Goal: Find specific page/section: Find specific page/section

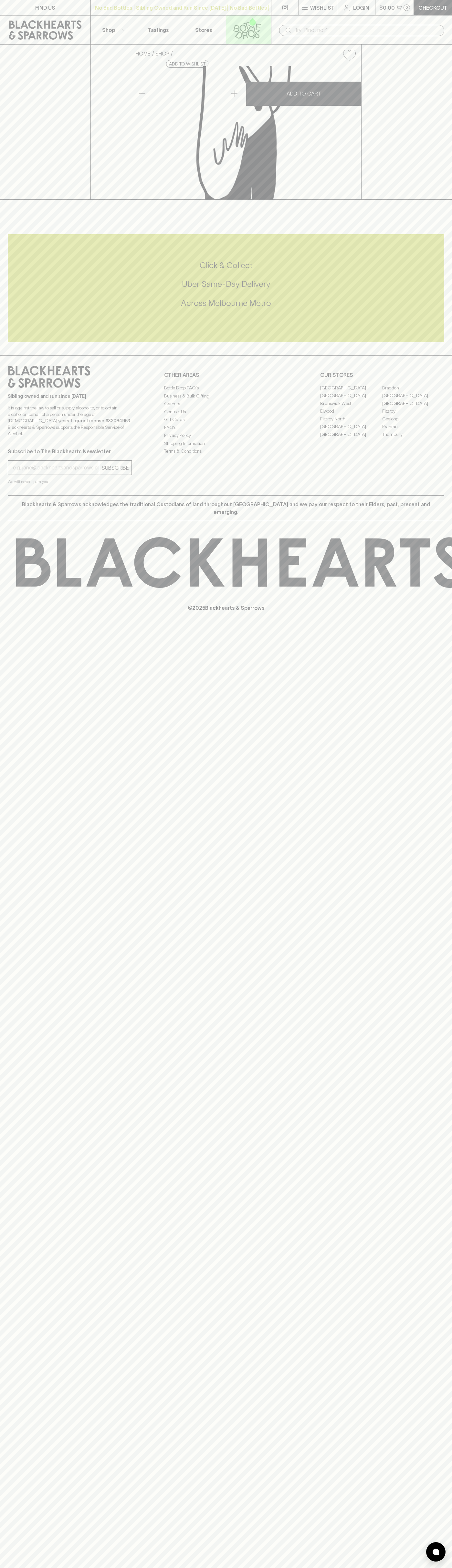
click at [249, 17] on link at bounding box center [249, 29] width 45 height 29
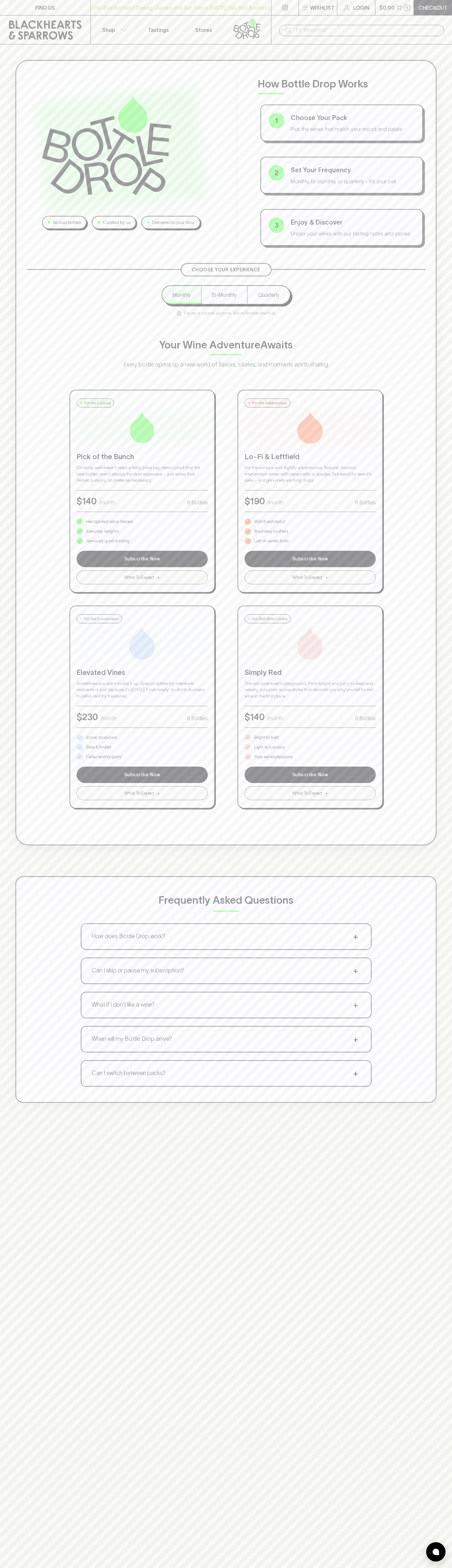
click at [327, 1567] on html "FIND US | No Bad Bottles | Sibling Owned and Run Since 2006 | No Bad Bottles | …" at bounding box center [226, 1013] width 452 height 2027
click at [5, 1181] on div "No bad bottles Curated by us Delivered to your door How Bottle Drop Works 1 Cho…" at bounding box center [226, 828] width 452 height 1568
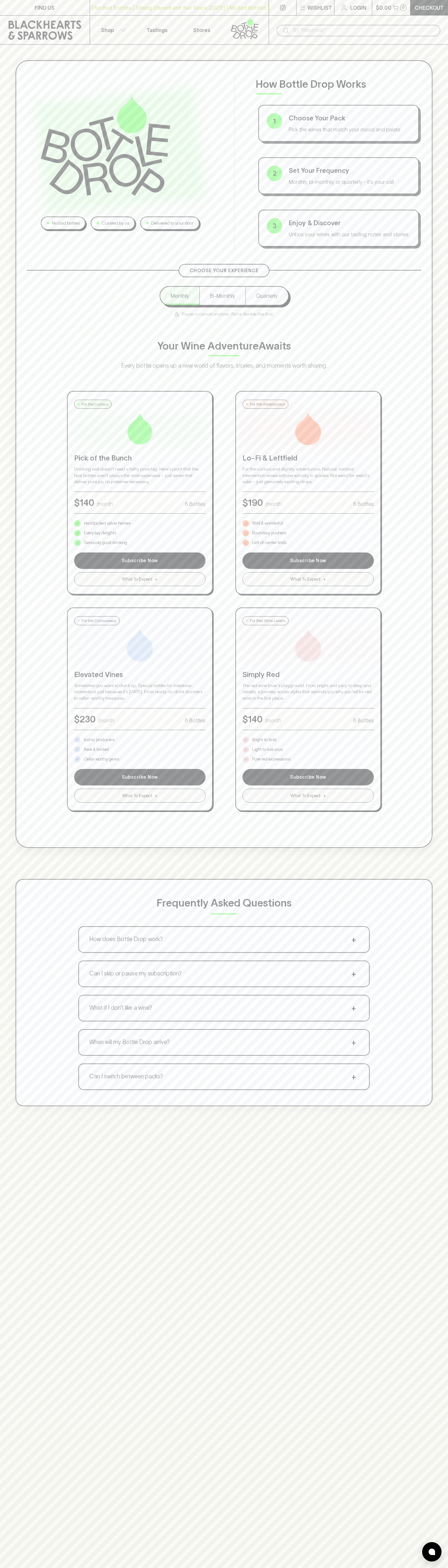
click at [264, 740] on p "Bright to bold" at bounding box center [264, 739] width 24 height 7
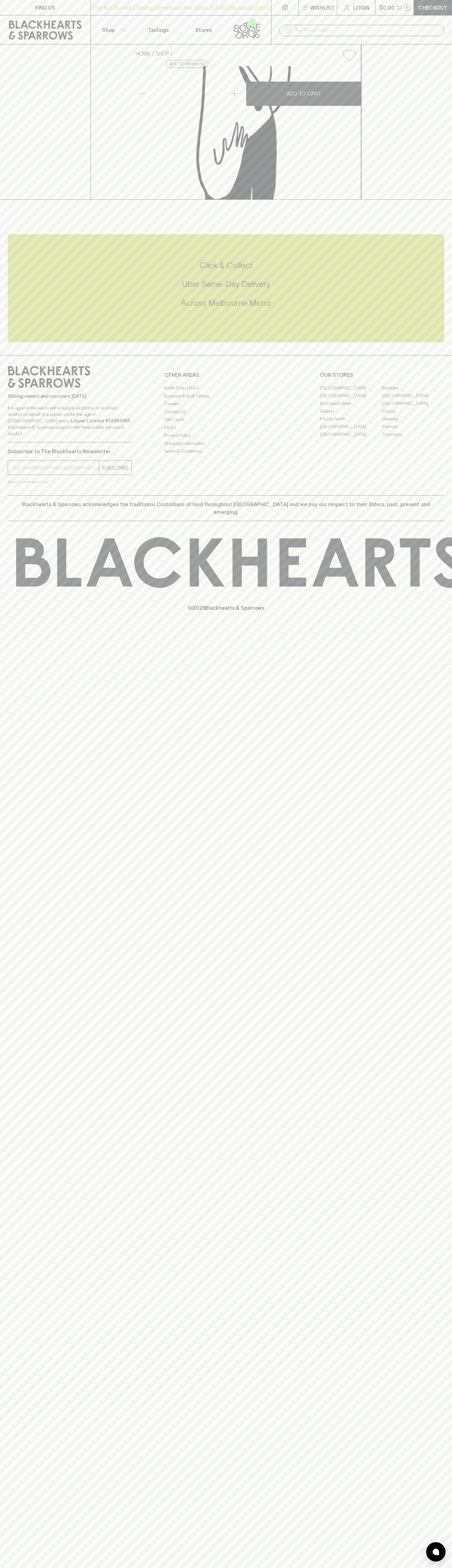
click at [413, 415] on link "Fitzroy" at bounding box center [413, 411] width 62 height 8
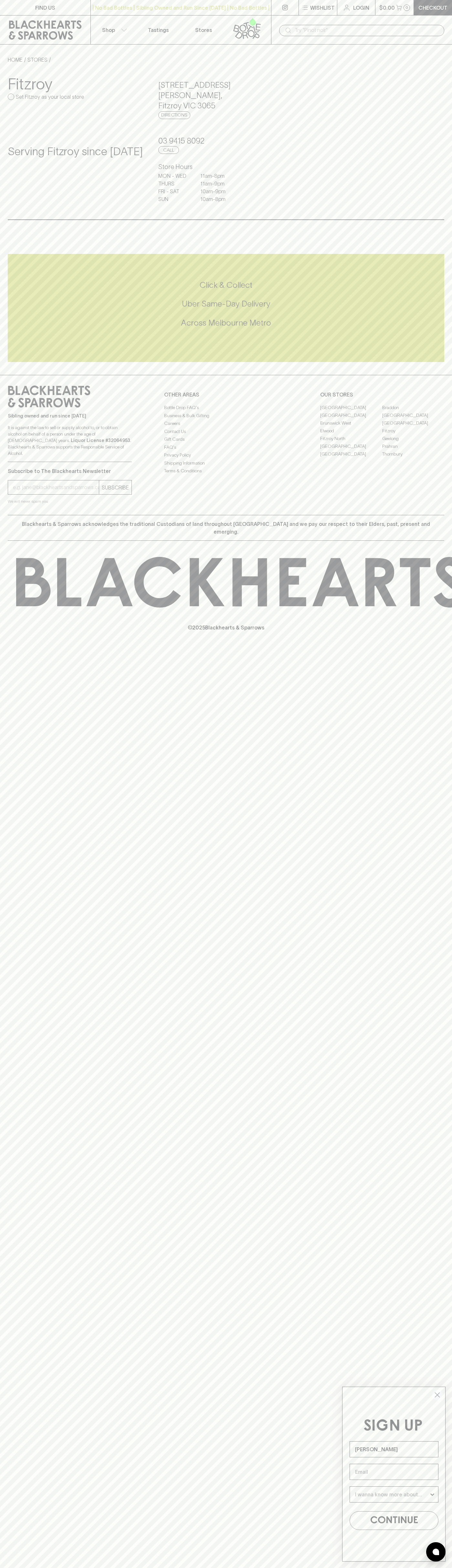
type input "John Smith"
